Goal: Navigation & Orientation: Find specific page/section

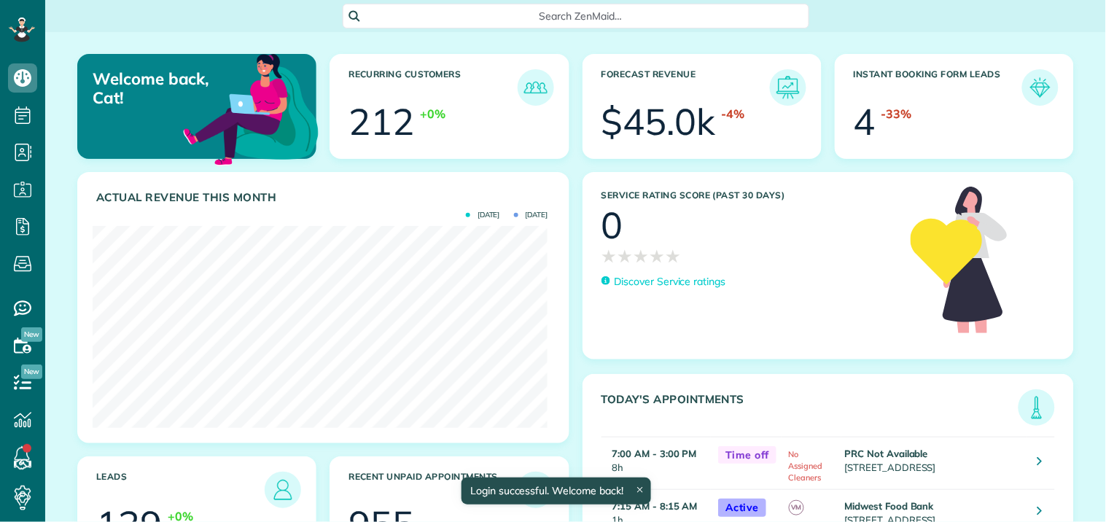
scroll to position [202, 455]
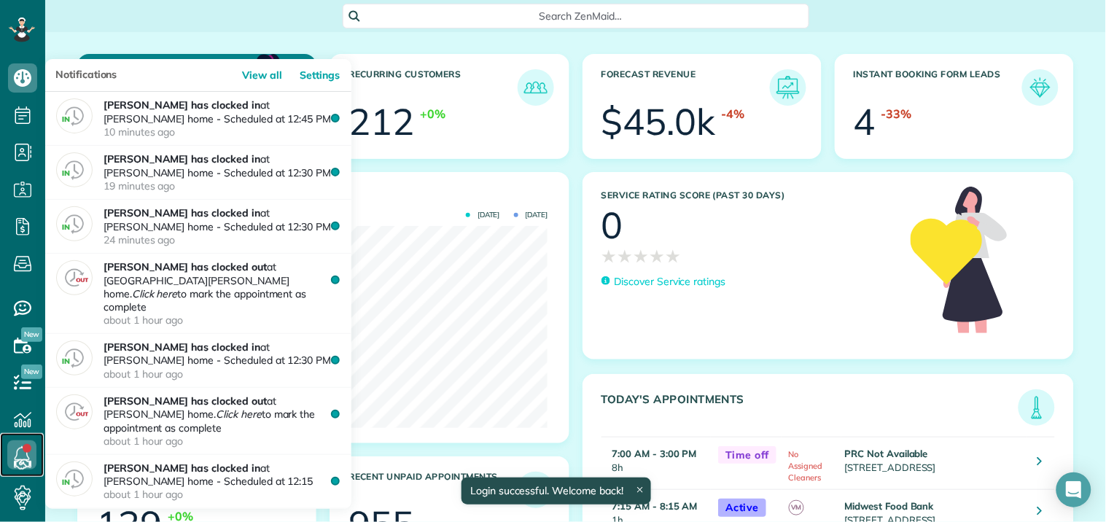
click at [23, 453] on icon at bounding box center [21, 454] width 29 height 29
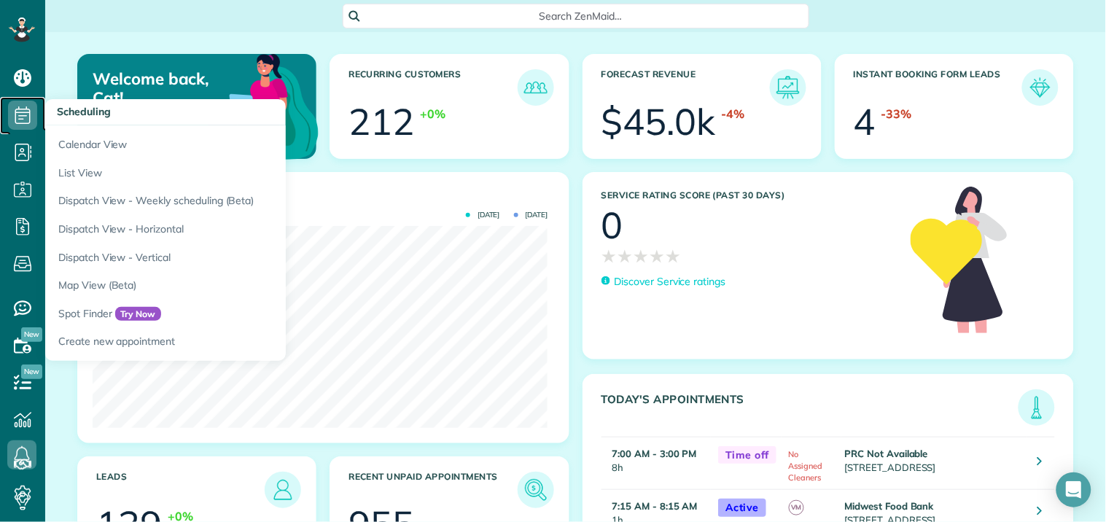
click at [20, 111] on icon at bounding box center [22, 115] width 29 height 29
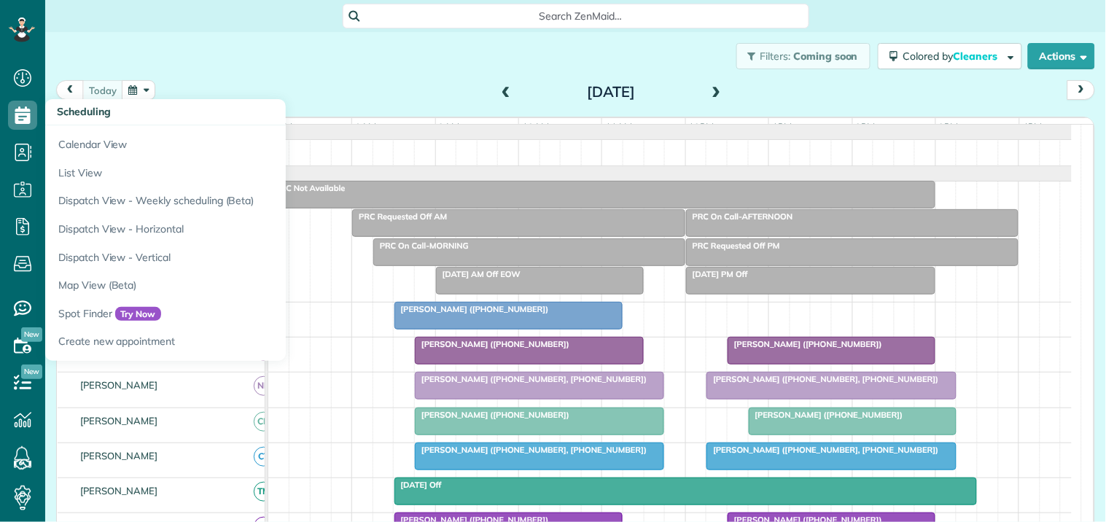
scroll to position [6, 6]
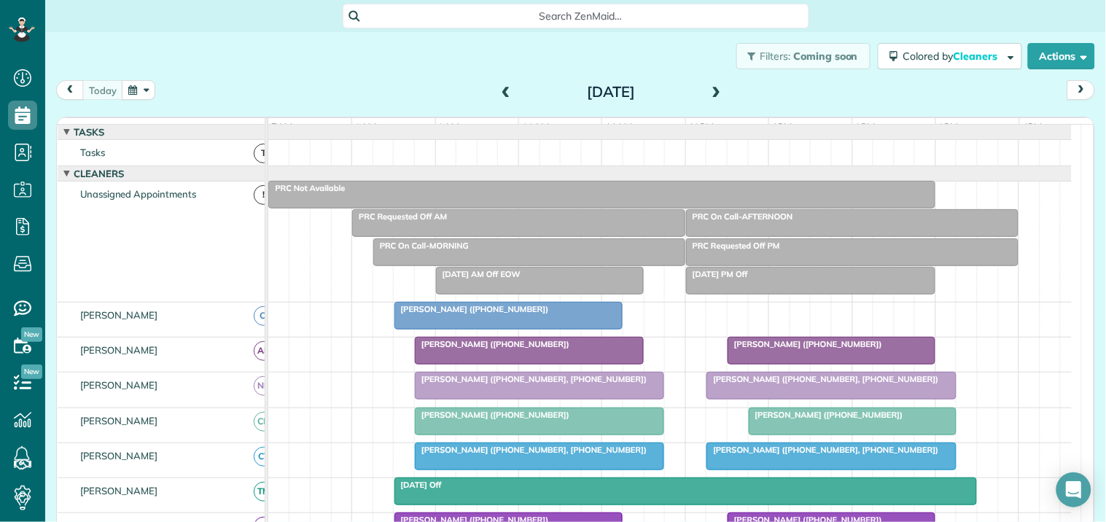
click at [796, 364] on div at bounding box center [832, 351] width 206 height 26
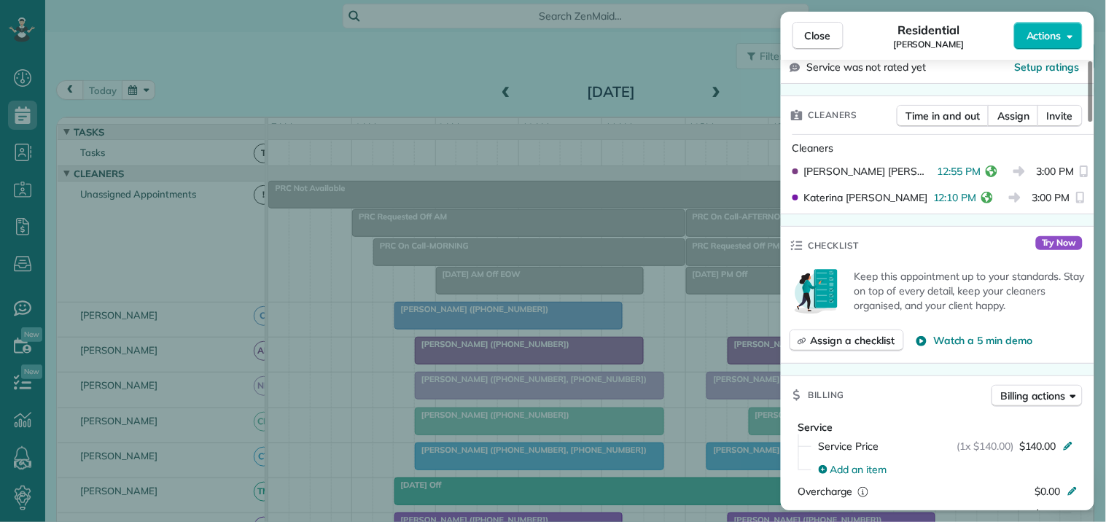
scroll to position [324, 0]
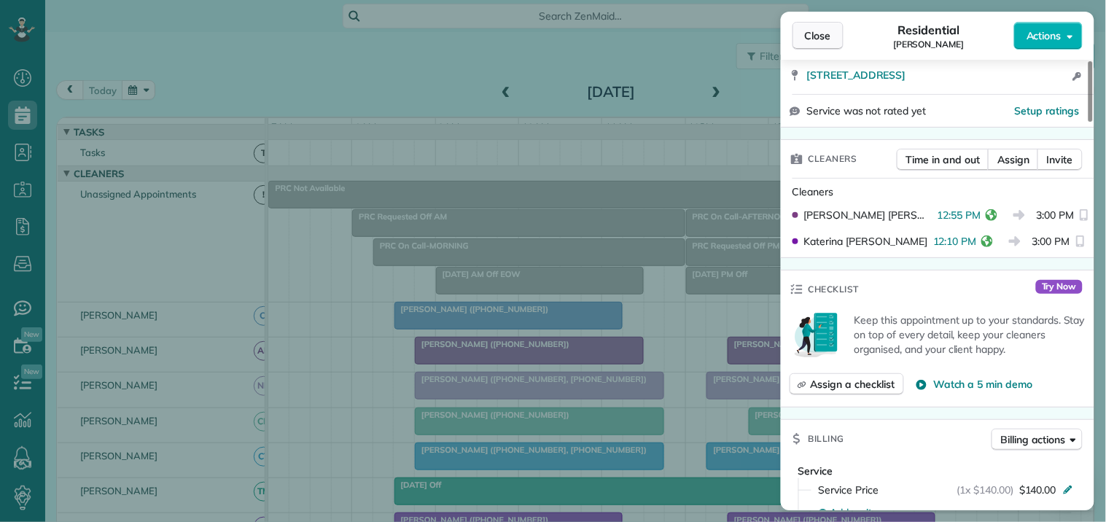
click at [823, 38] on span "Close" at bounding box center [818, 35] width 26 height 15
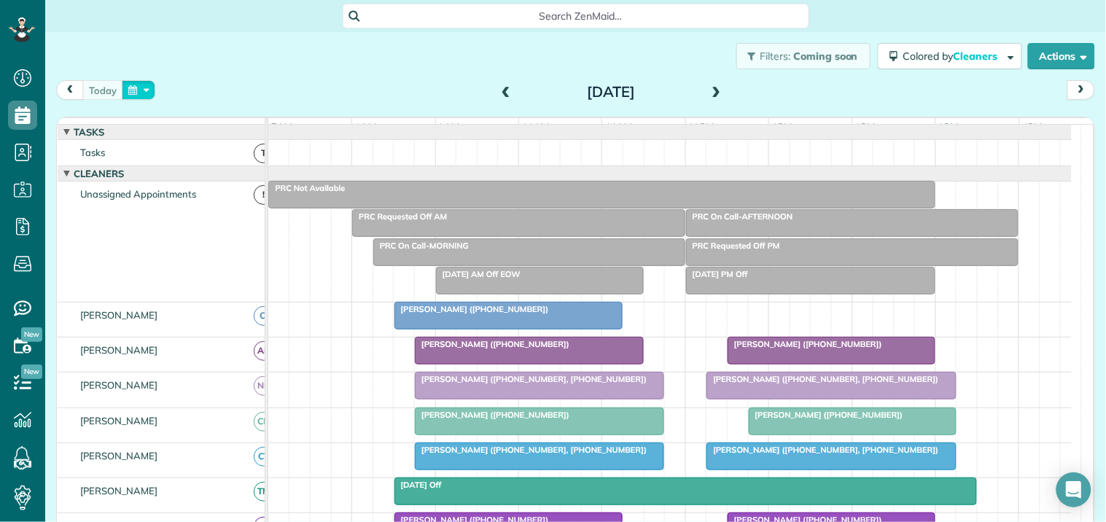
click at [136, 90] on button "button" at bounding box center [139, 90] width 34 height 20
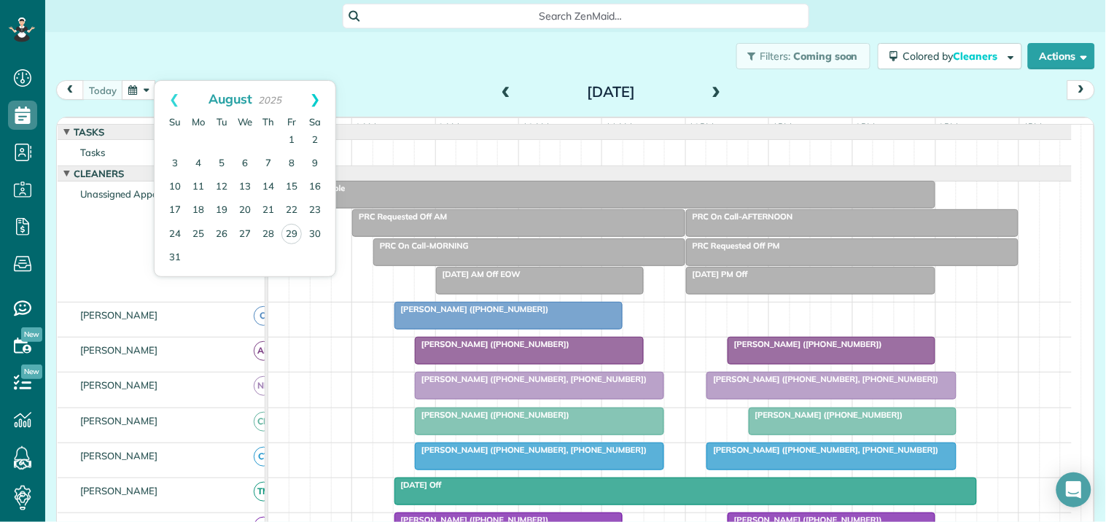
click at [319, 96] on link "Next" at bounding box center [315, 99] width 40 height 36
click at [222, 137] on link "2" at bounding box center [221, 140] width 23 height 23
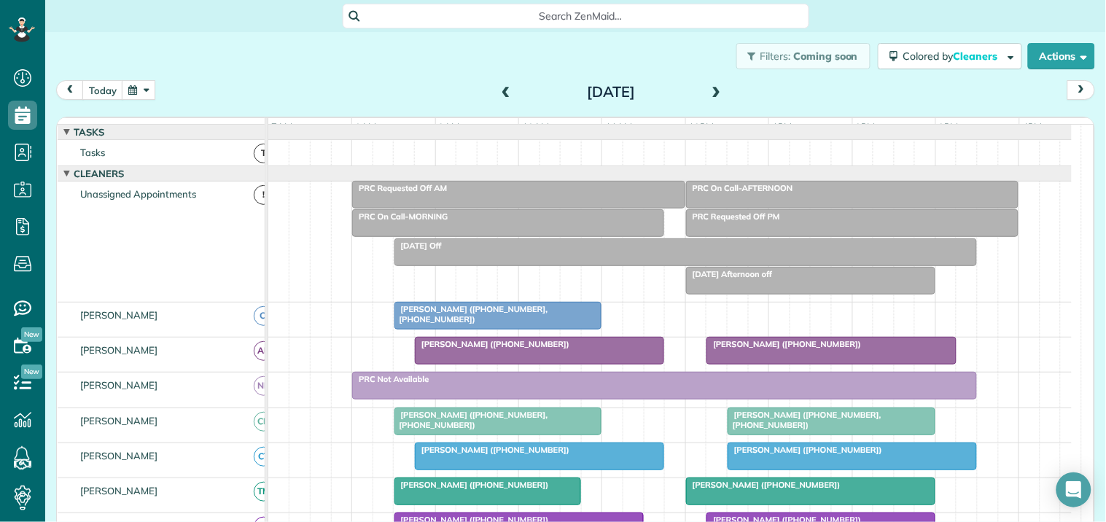
click at [532, 349] on span "Kelly Van Veldhuizen (+15405397831)" at bounding box center [492, 344] width 156 height 10
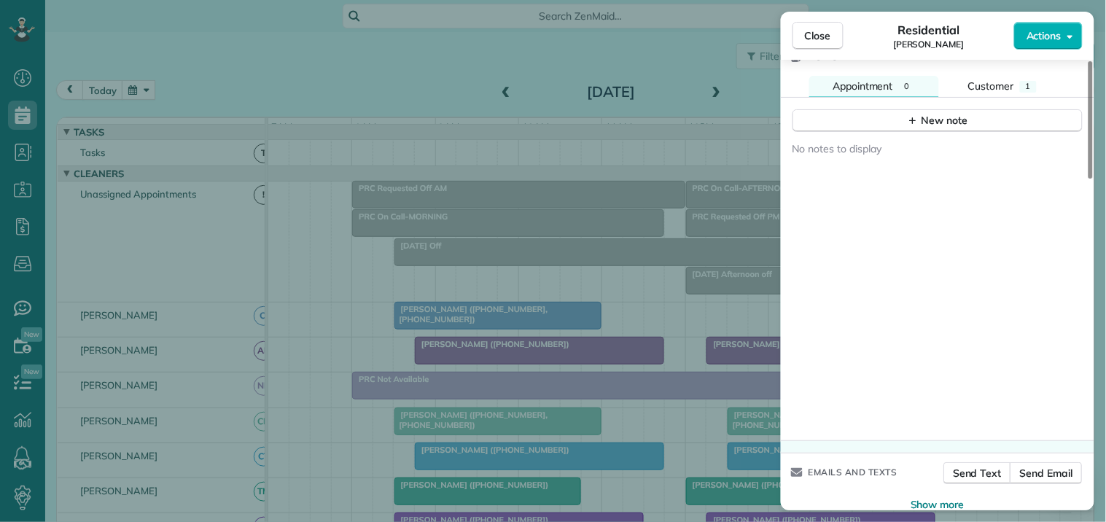
scroll to position [1271, 0]
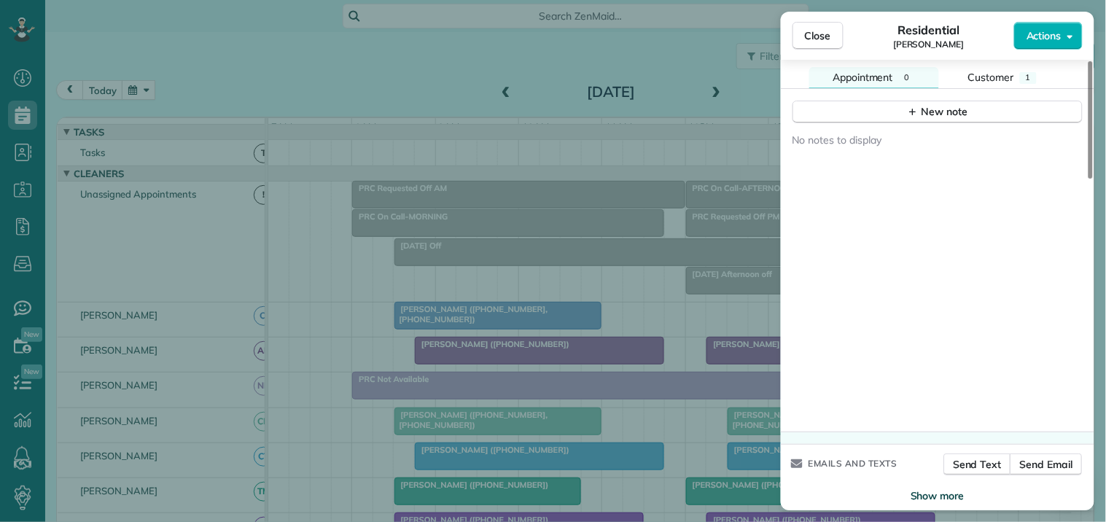
click at [935, 489] on span "Show more" at bounding box center [938, 496] width 54 height 15
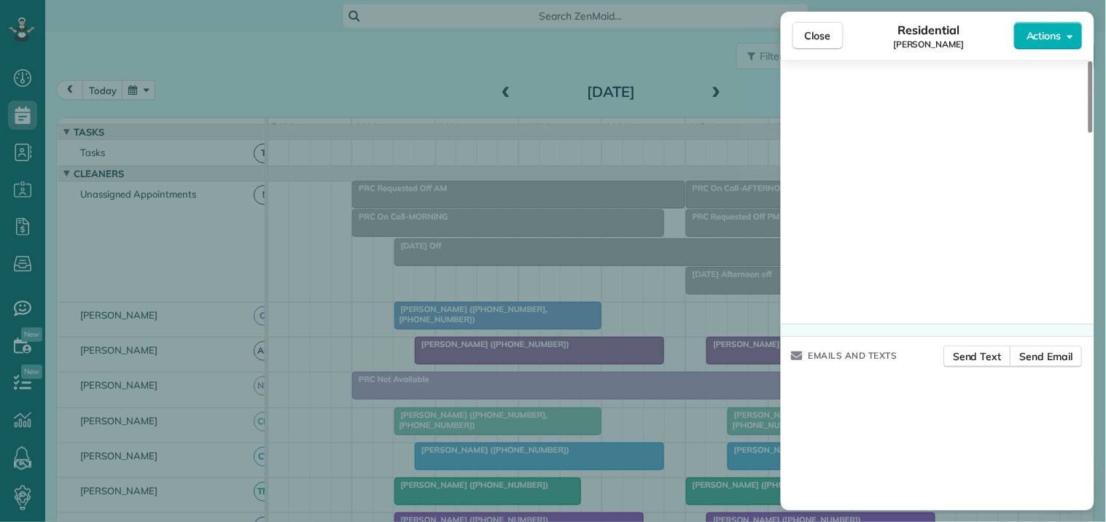
scroll to position [1581, 0]
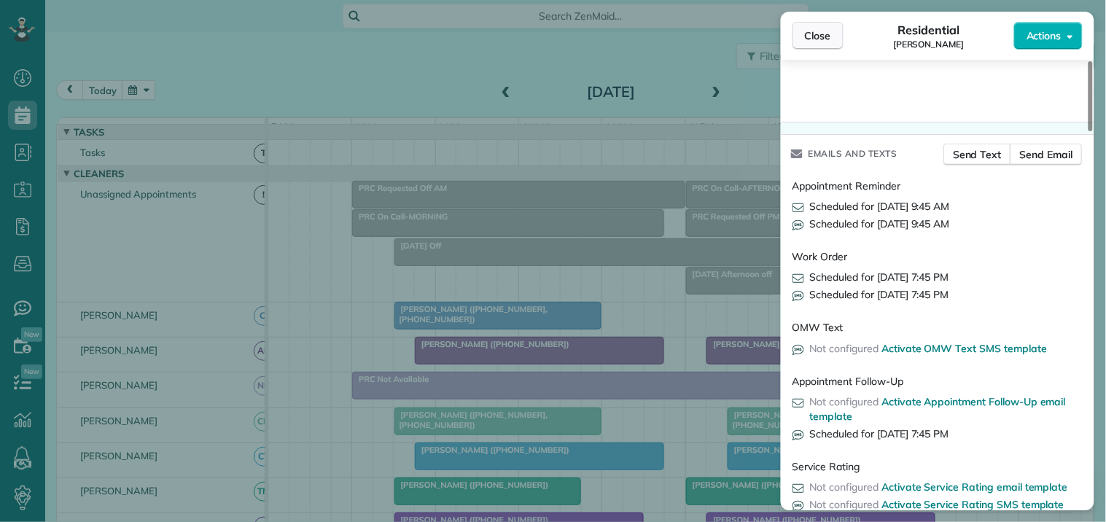
click at [820, 39] on span "Close" at bounding box center [818, 35] width 26 height 15
